Goal: Information Seeking & Learning: Learn about a topic

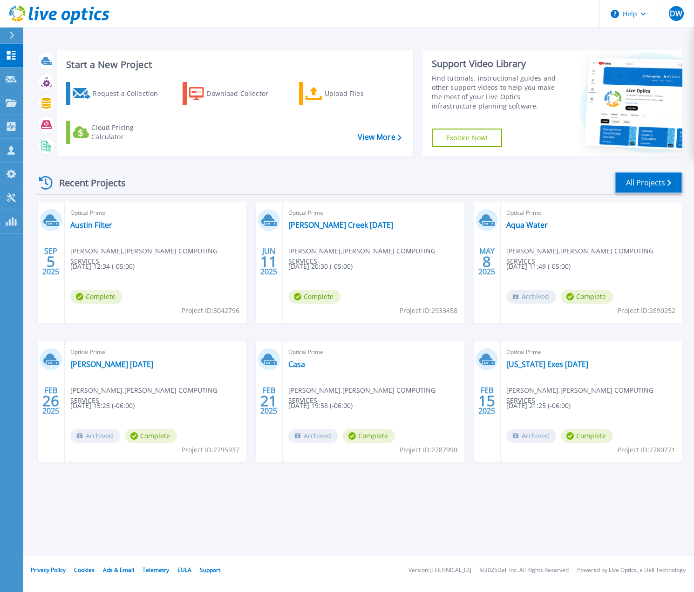
click at [646, 182] on link "All Projects" at bounding box center [649, 182] width 68 height 21
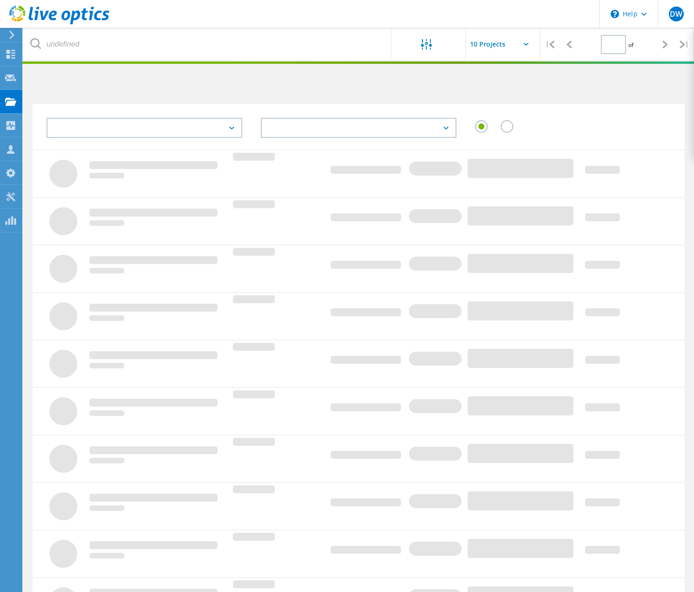
type input "1"
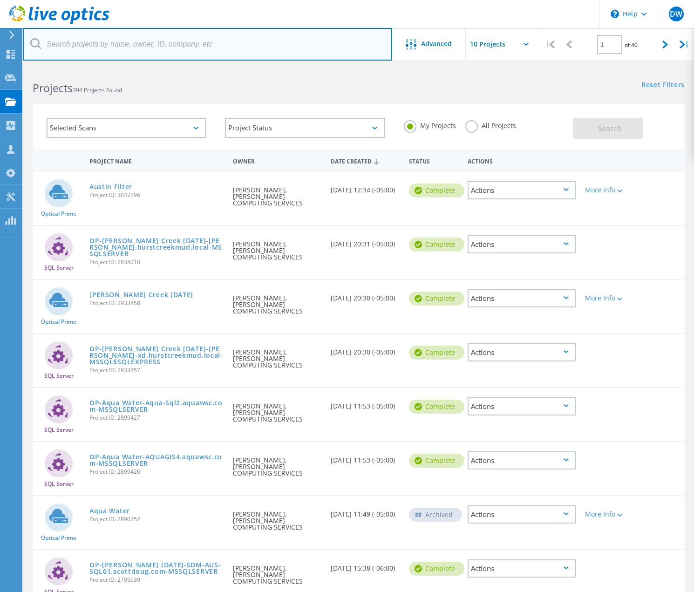
click at [144, 49] on input "text" at bounding box center [207, 44] width 368 height 33
type input "stephen"
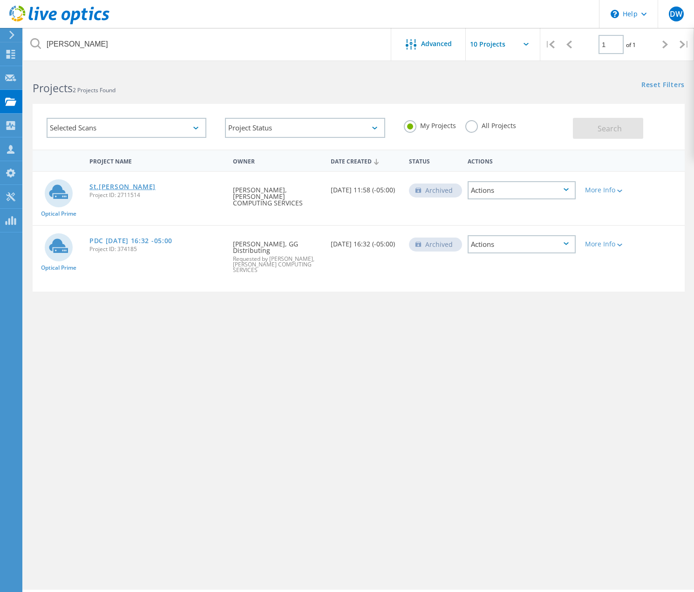
click at [114, 188] on link "St.[PERSON_NAME]" at bounding box center [122, 186] width 66 height 7
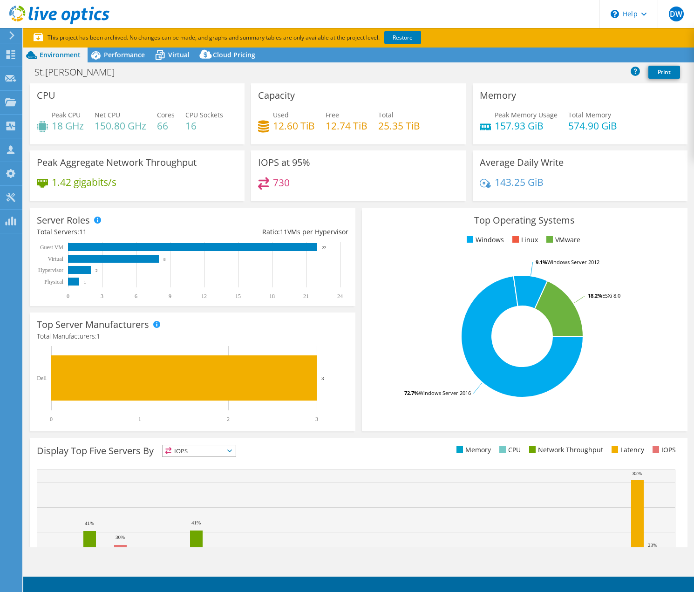
select select "USD"
click at [405, 39] on link "Restore" at bounding box center [402, 38] width 37 height 14
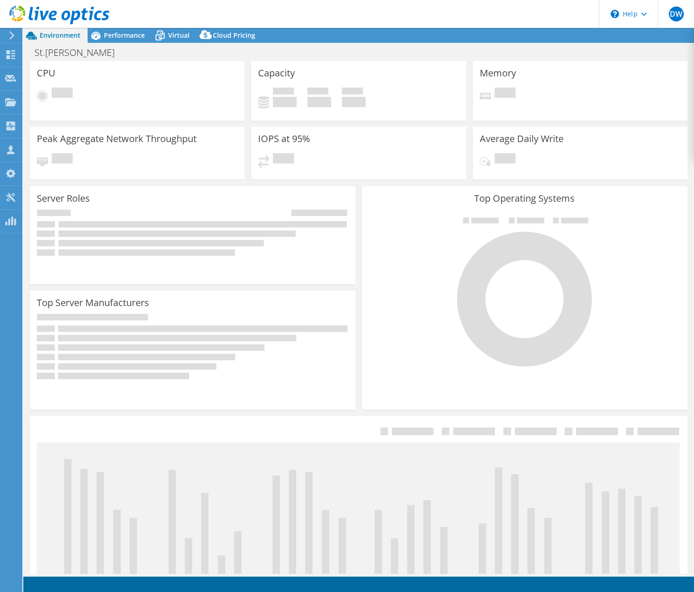
select select "USD"
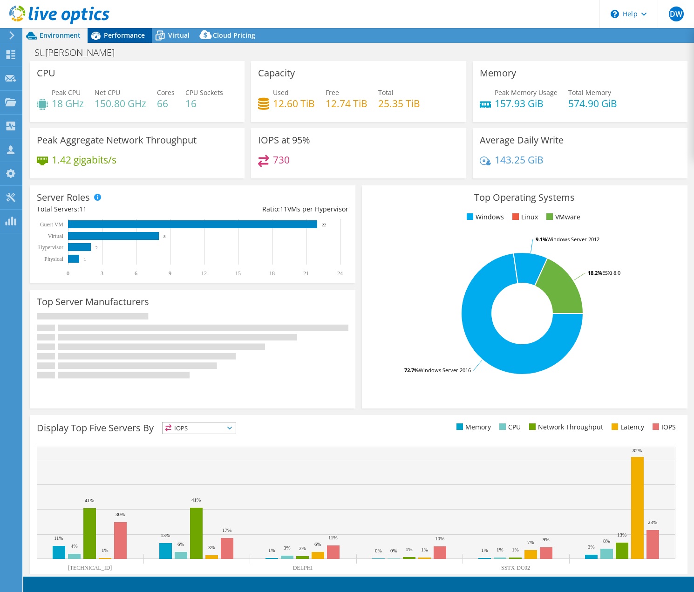
click at [109, 32] on span "Performance" at bounding box center [124, 35] width 41 height 9
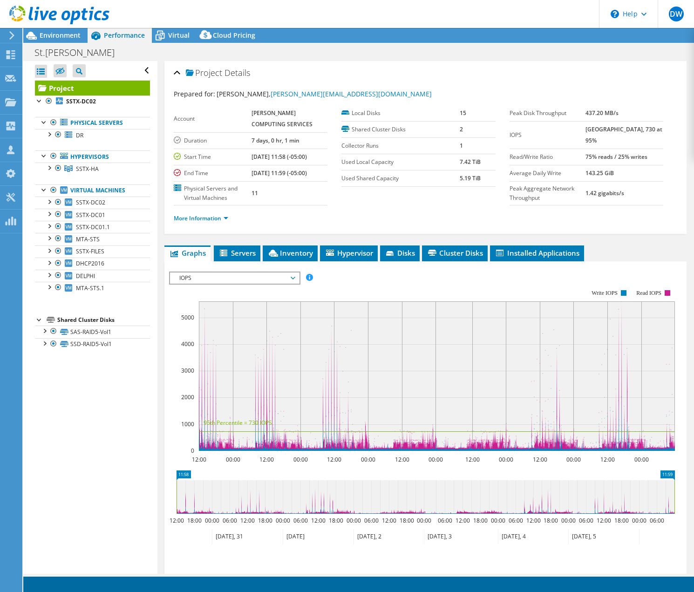
click at [118, 36] on span "Performance" at bounding box center [124, 35] width 41 height 9
click at [51, 166] on div at bounding box center [48, 167] width 9 height 9
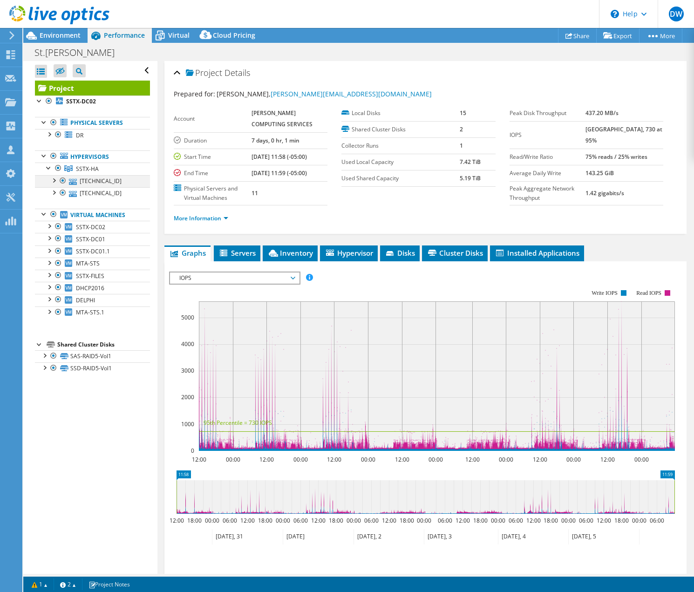
click at [55, 181] on div at bounding box center [53, 179] width 9 height 9
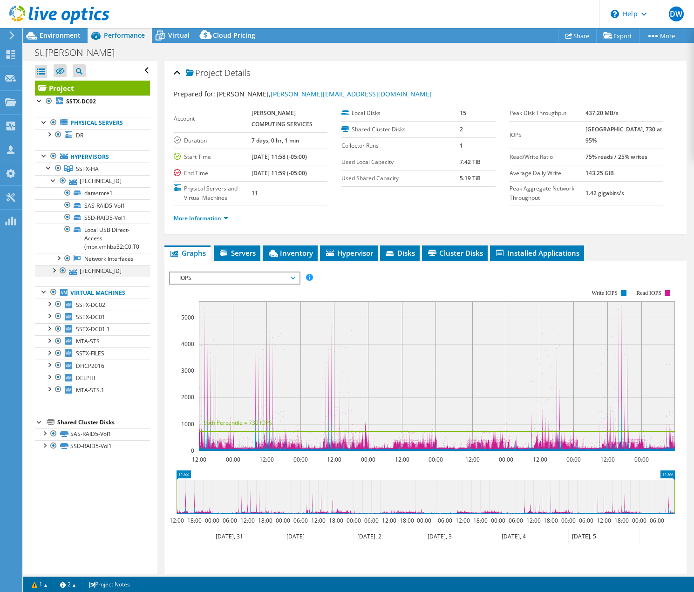
click at [54, 271] on div at bounding box center [53, 269] width 9 height 9
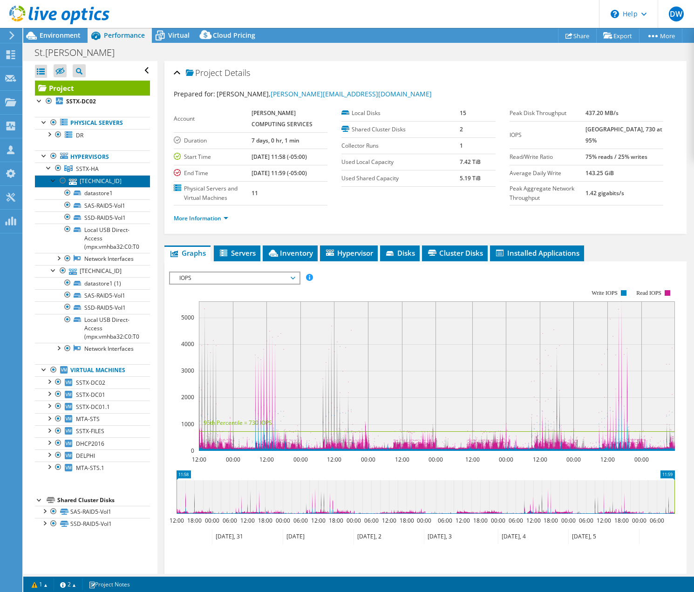
click at [94, 183] on link "[TECHNICAL_ID]" at bounding box center [92, 181] width 115 height 12
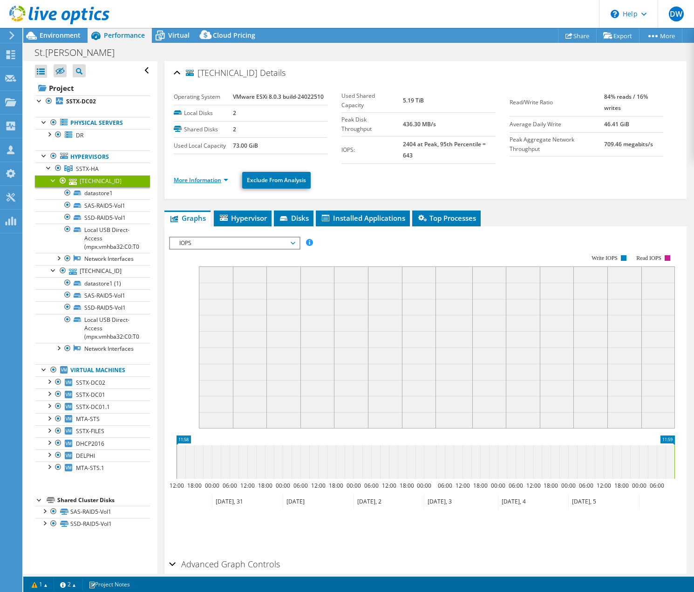
click at [202, 176] on link "More Information" at bounding box center [201, 180] width 54 height 8
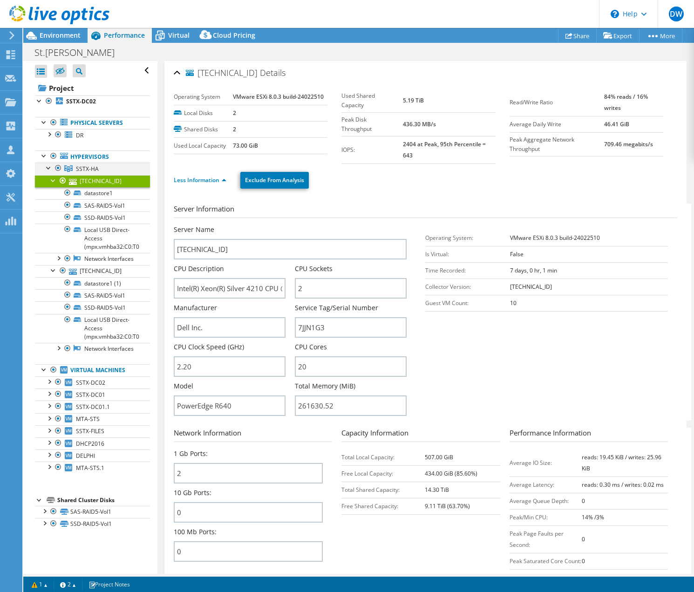
click at [50, 165] on div at bounding box center [48, 167] width 9 height 9
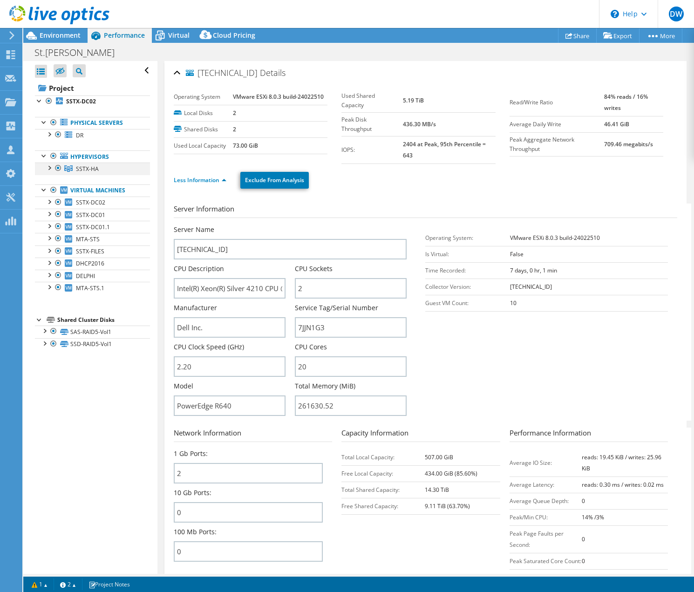
click at [49, 167] on div at bounding box center [48, 167] width 9 height 9
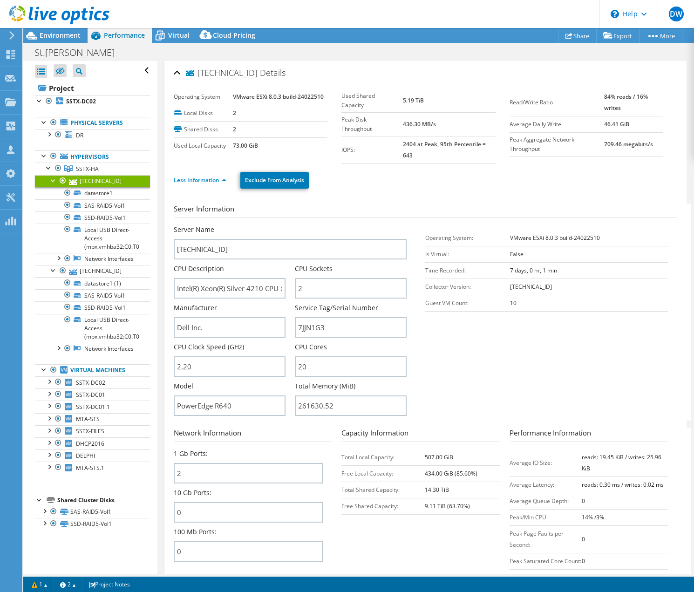
click at [53, 179] on div at bounding box center [53, 179] width 9 height 9
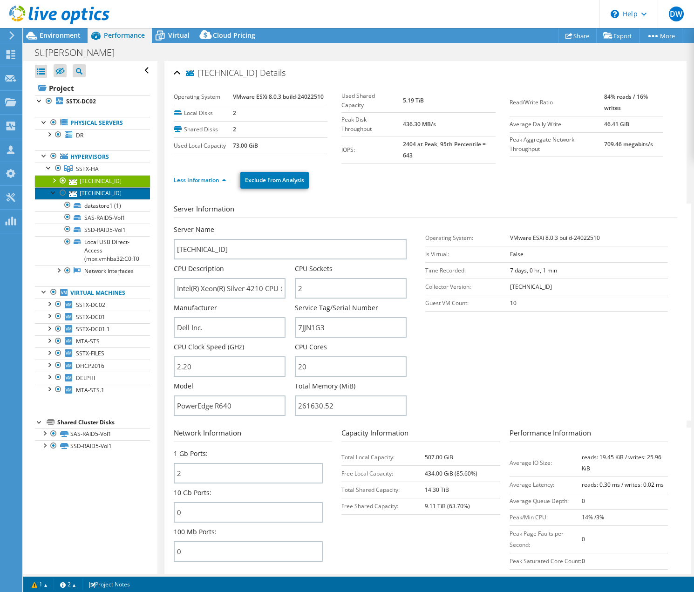
click at [106, 192] on link "[TECHNICAL_ID]" at bounding box center [92, 193] width 115 height 12
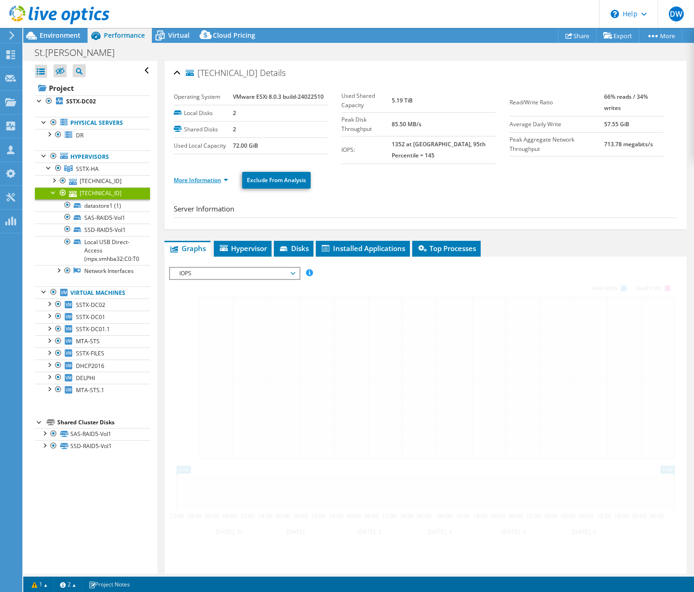
click at [210, 176] on link "More Information" at bounding box center [201, 180] width 54 height 8
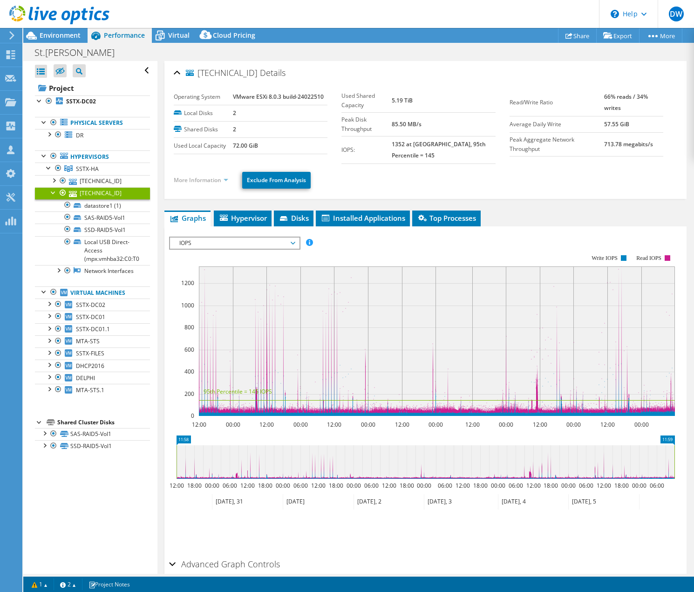
click at [207, 176] on link "More Information" at bounding box center [201, 180] width 54 height 8
click at [200, 176] on li "More Information" at bounding box center [204, 180] width 60 height 10
click at [202, 176] on link "More Information" at bounding box center [201, 180] width 54 height 8
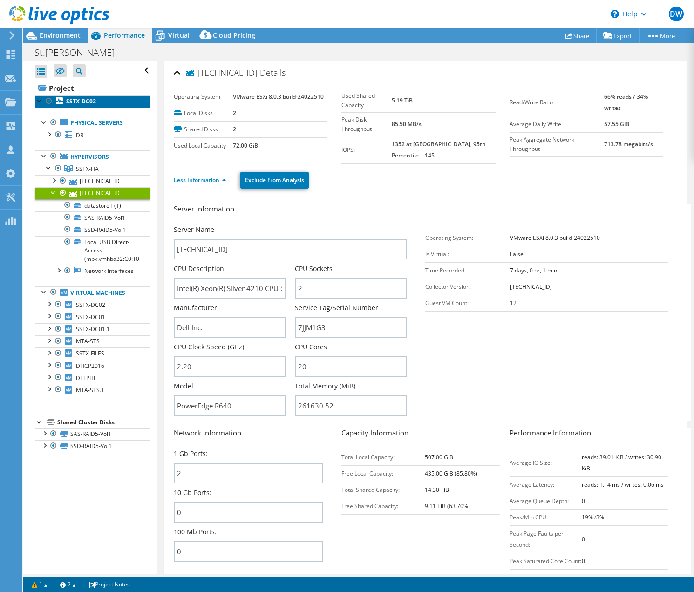
click at [83, 101] on b "SSTX-DC02" at bounding box center [81, 101] width 30 height 8
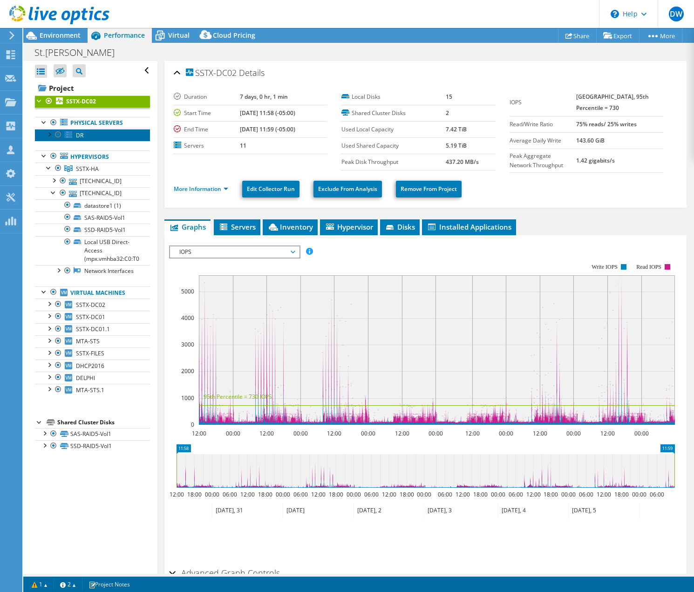
click at [86, 131] on link "DR" at bounding box center [92, 135] width 115 height 12
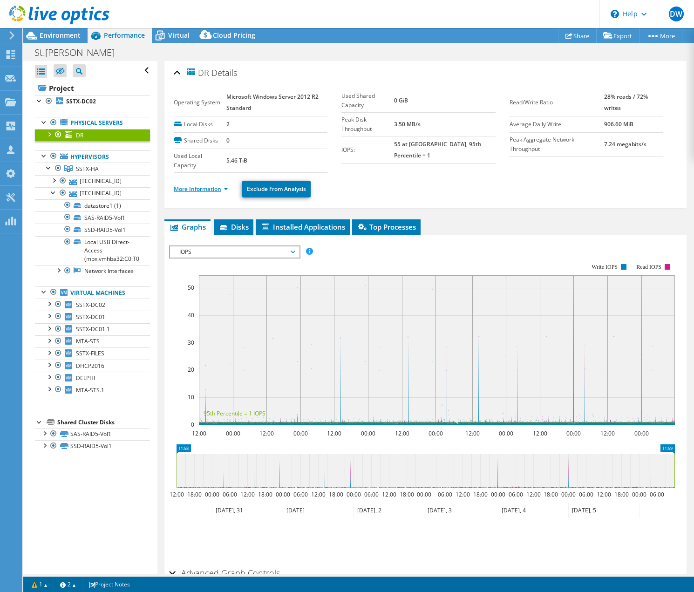
click at [204, 190] on link "More Information" at bounding box center [201, 189] width 54 height 8
click at [203, 185] on link "More Information" at bounding box center [201, 189] width 54 height 8
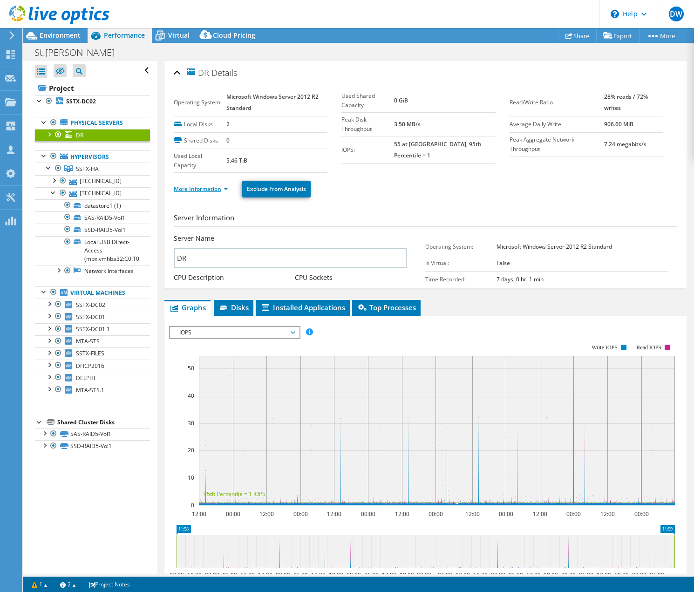
click at [203, 186] on link "More Information" at bounding box center [201, 189] width 54 height 8
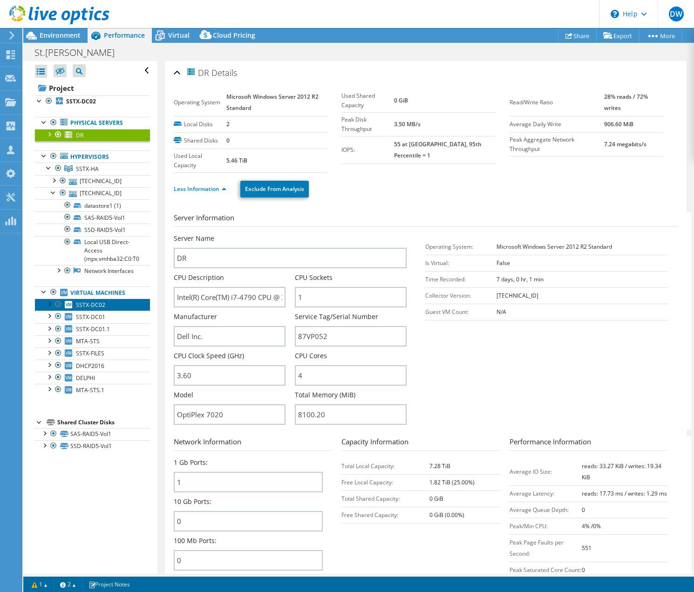
click at [90, 306] on span "SSTX-DC02" at bounding box center [90, 305] width 29 height 8
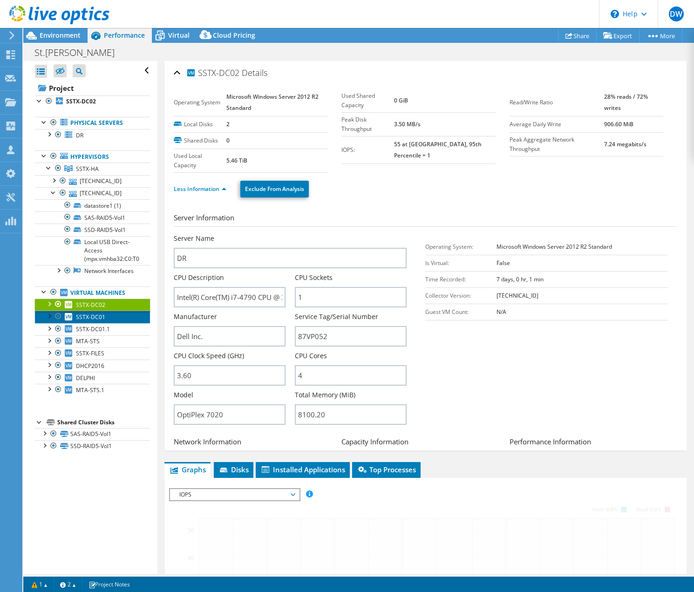
click at [93, 315] on span "SSTX-DC01" at bounding box center [90, 317] width 29 height 8
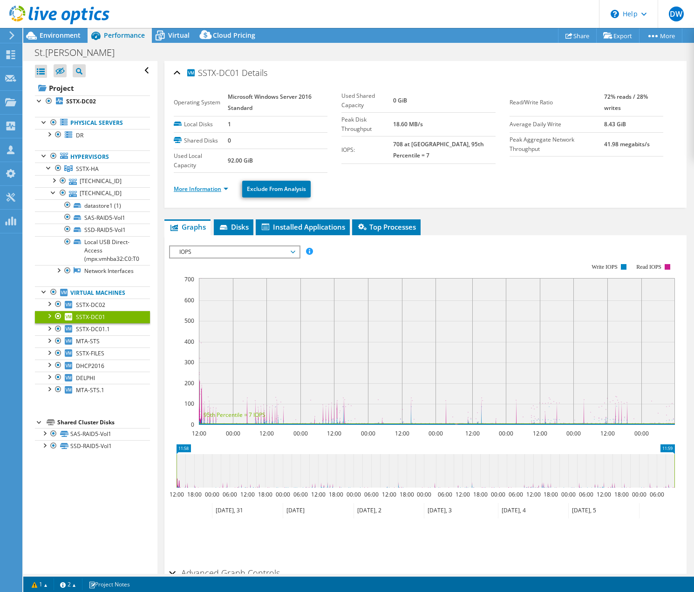
click at [188, 190] on link "More Information" at bounding box center [201, 189] width 54 height 8
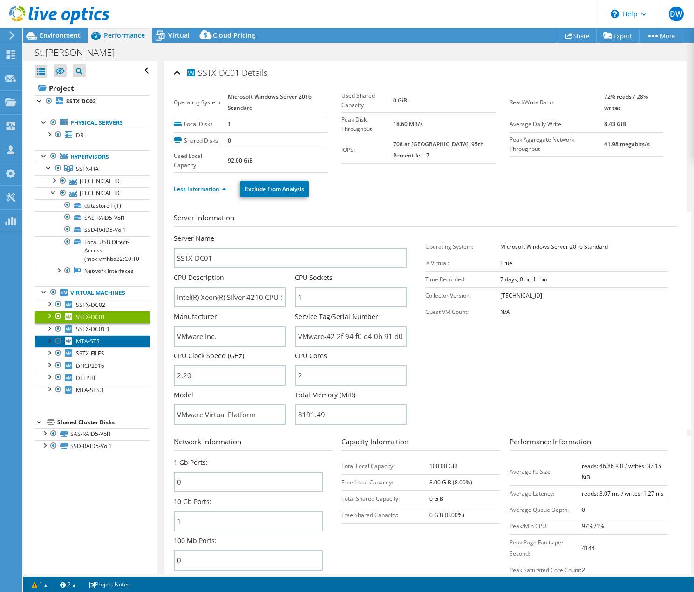
click at [84, 343] on link "MTA-STS" at bounding box center [92, 341] width 115 height 12
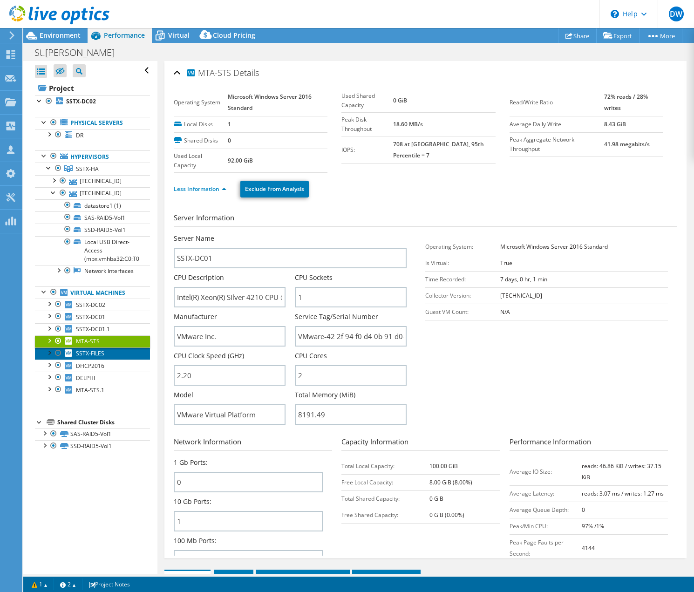
click at [94, 351] on span "SSTX-FILES" at bounding box center [90, 353] width 28 height 8
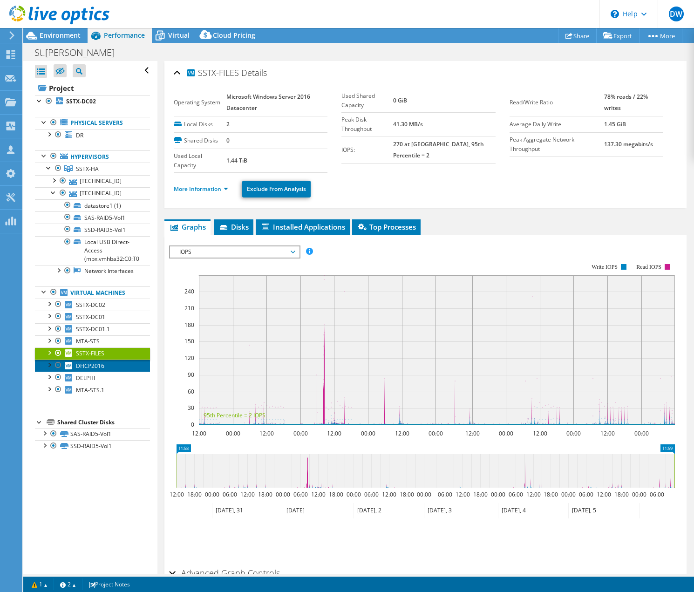
click at [77, 362] on span "DHCP2016" at bounding box center [90, 366] width 28 height 8
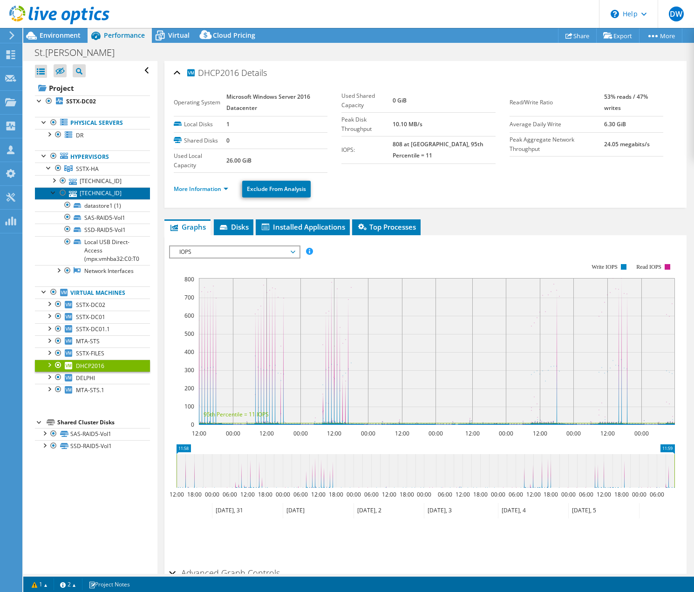
click at [88, 192] on link "[TECHNICAL_ID]" at bounding box center [92, 193] width 115 height 12
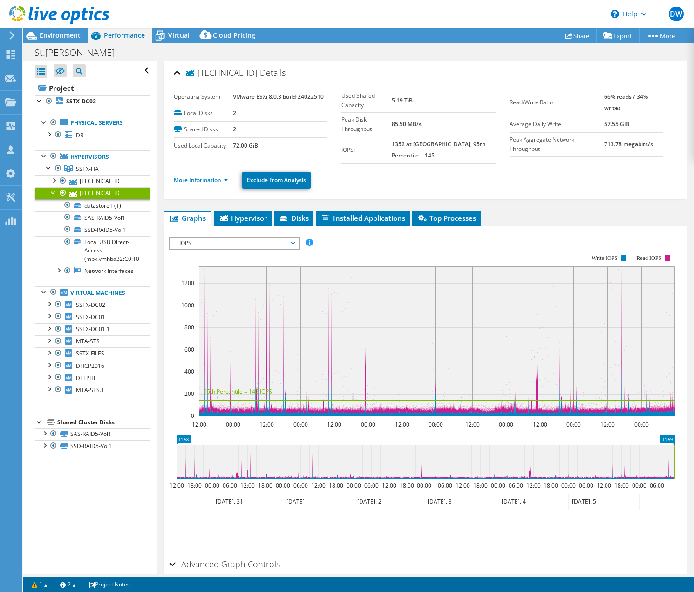
click at [195, 176] on link "More Information" at bounding box center [201, 180] width 54 height 8
